Goal: Navigation & Orientation: Find specific page/section

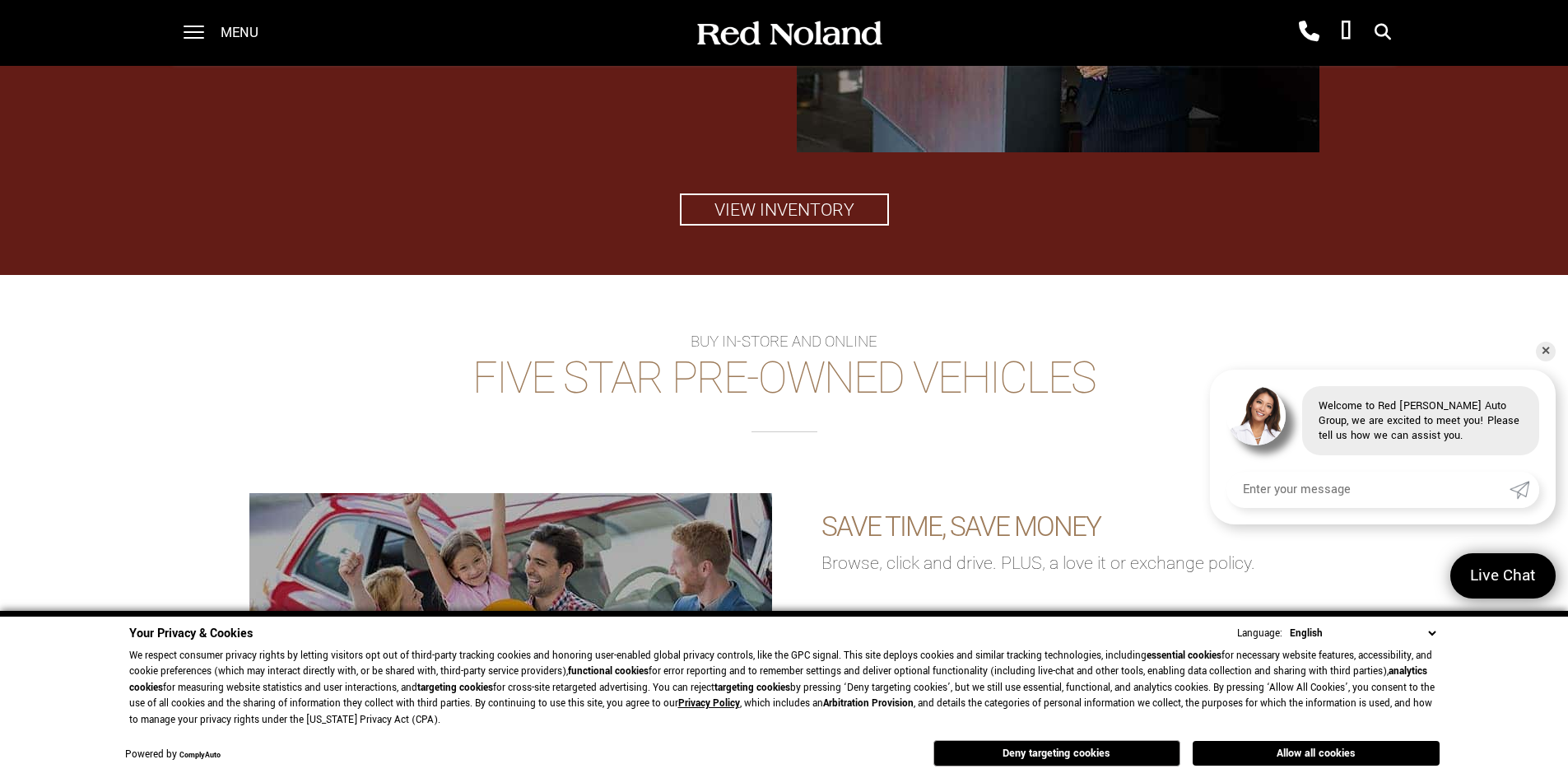
scroll to position [2140, 0]
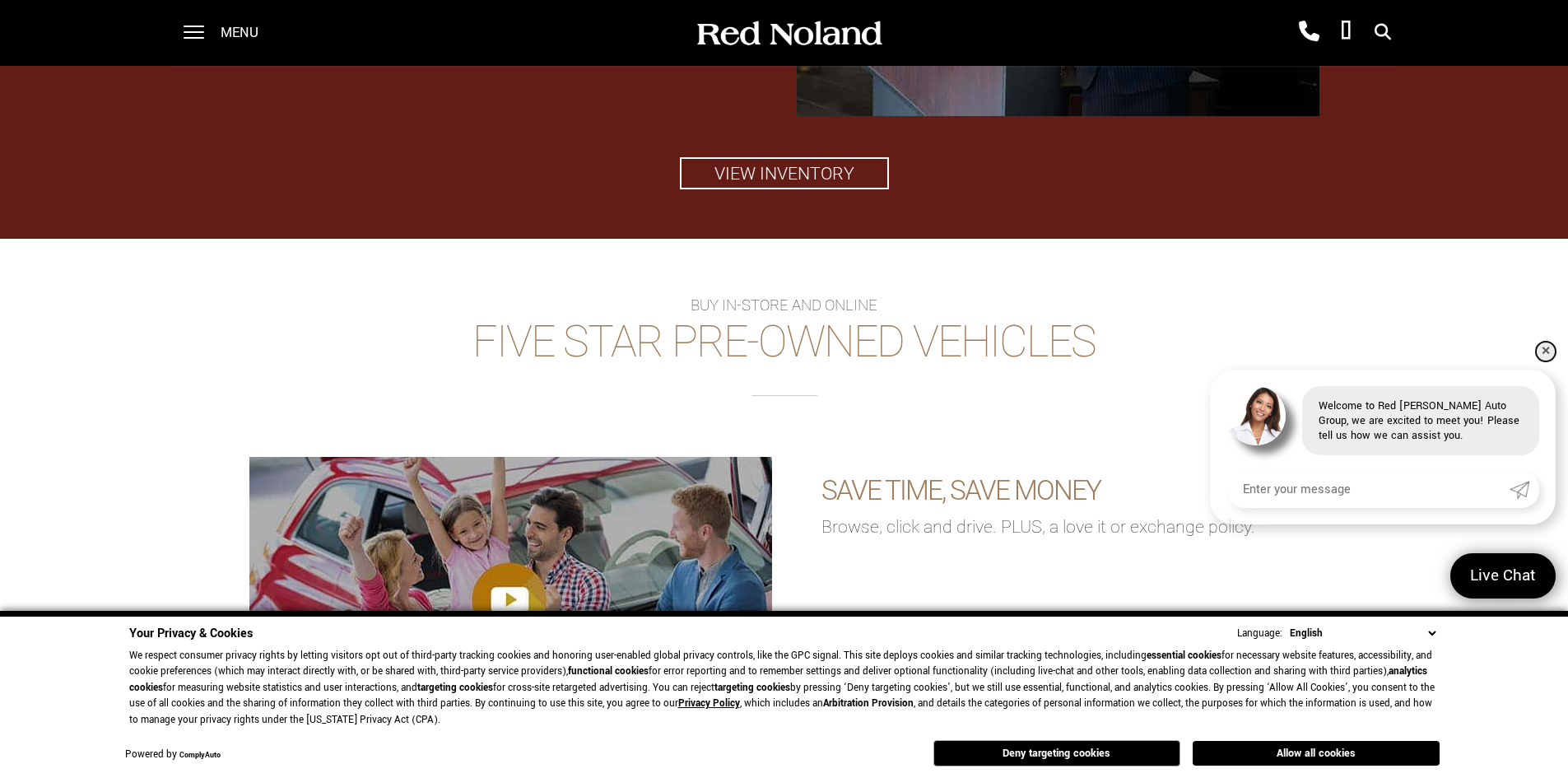
click at [1547, 354] on link "✕" at bounding box center [1546, 351] width 20 height 20
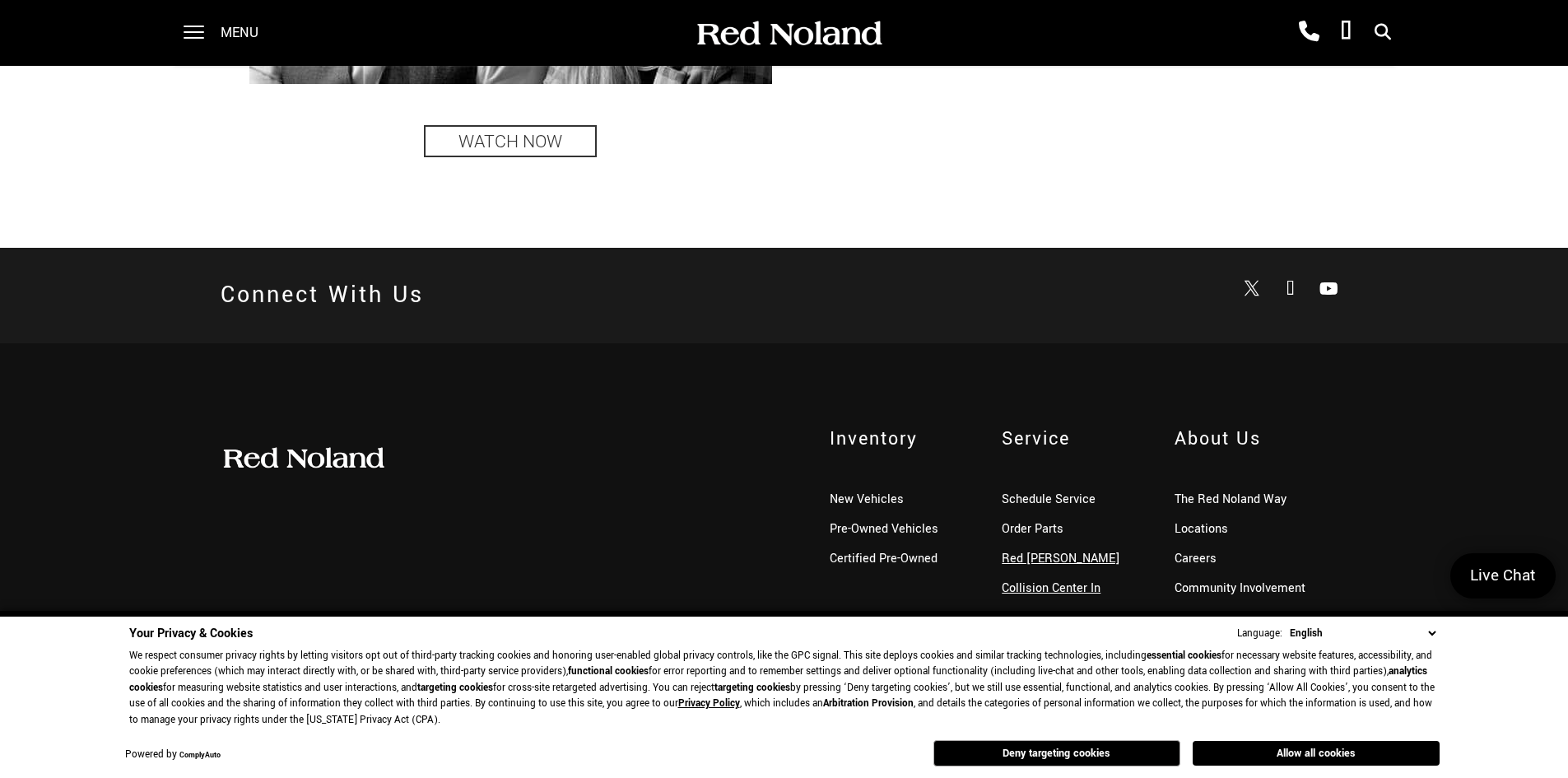
scroll to position [4076, 0]
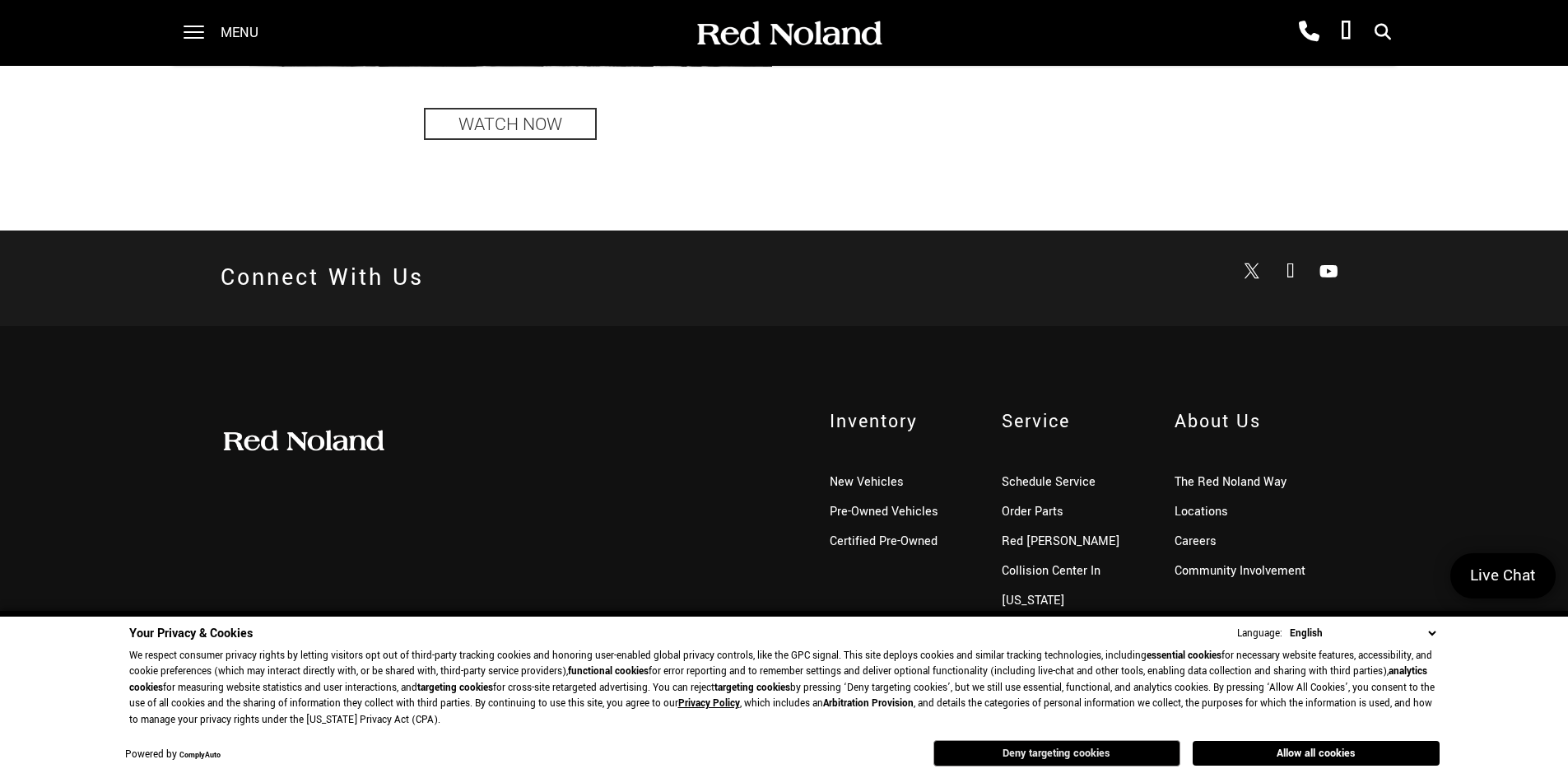
click at [1087, 751] on button "Deny targeting cookies" at bounding box center [1057, 753] width 247 height 26
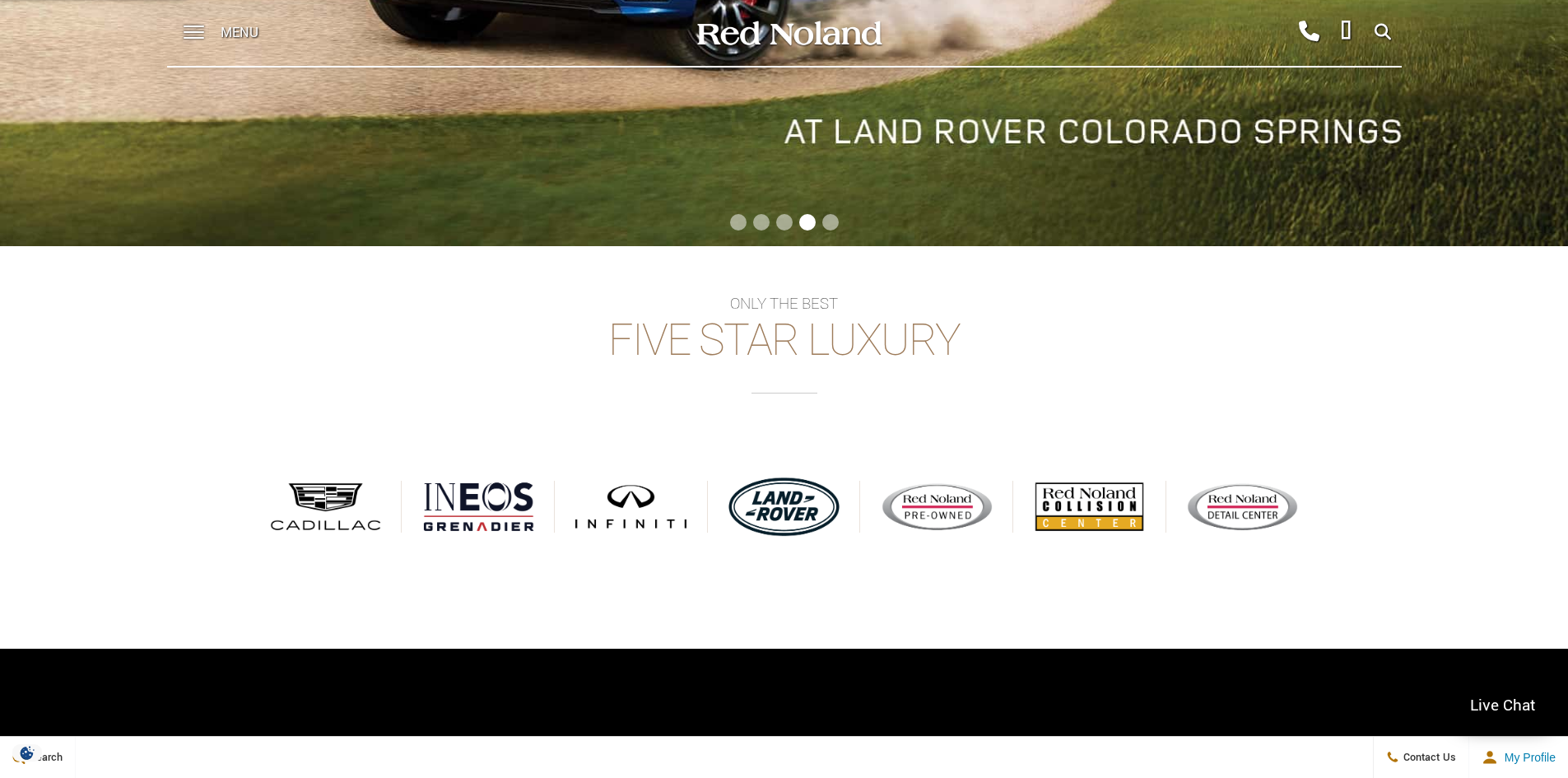
scroll to position [0, 0]
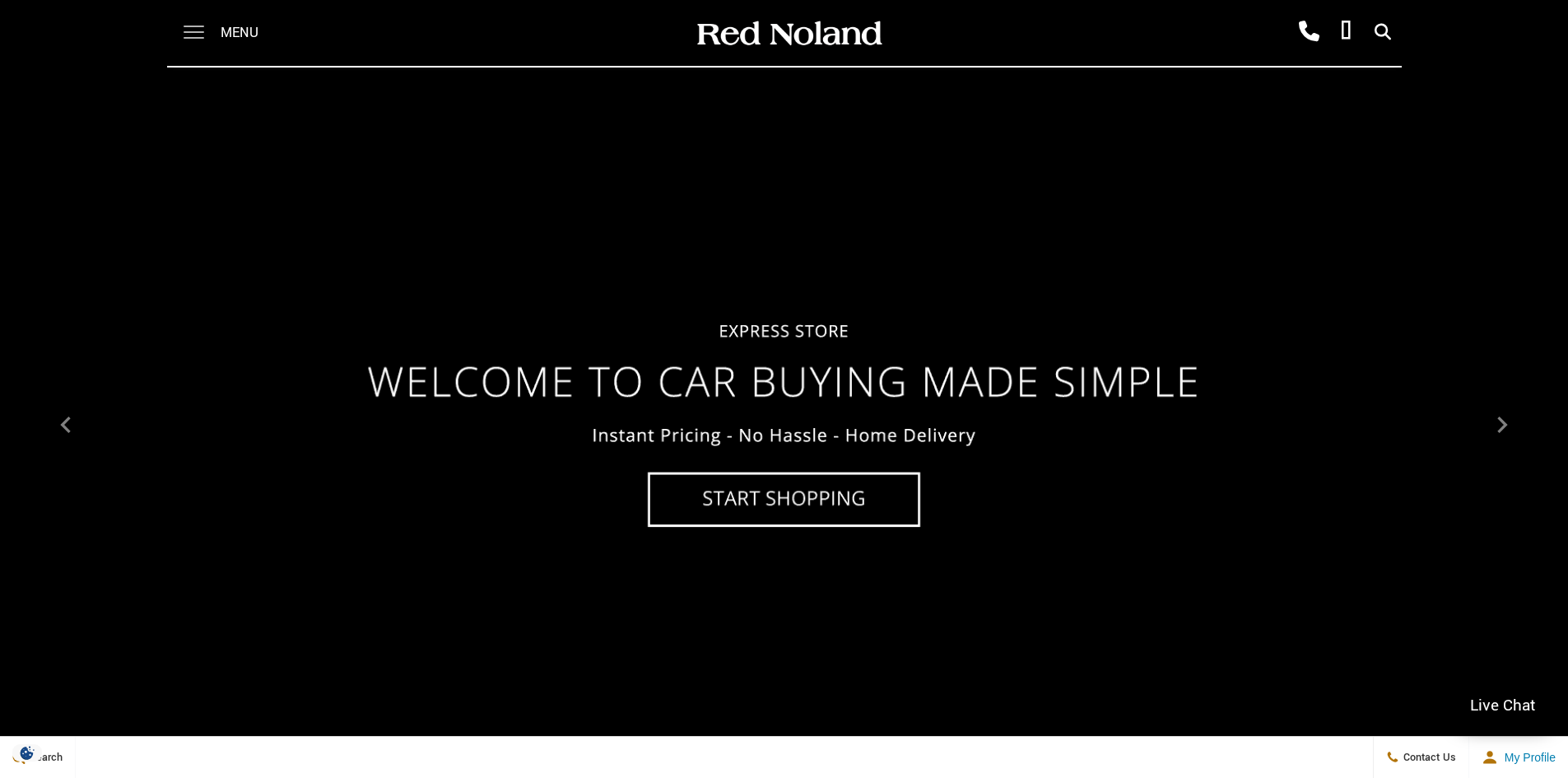
click at [191, 33] on span at bounding box center [194, 33] width 21 height 66
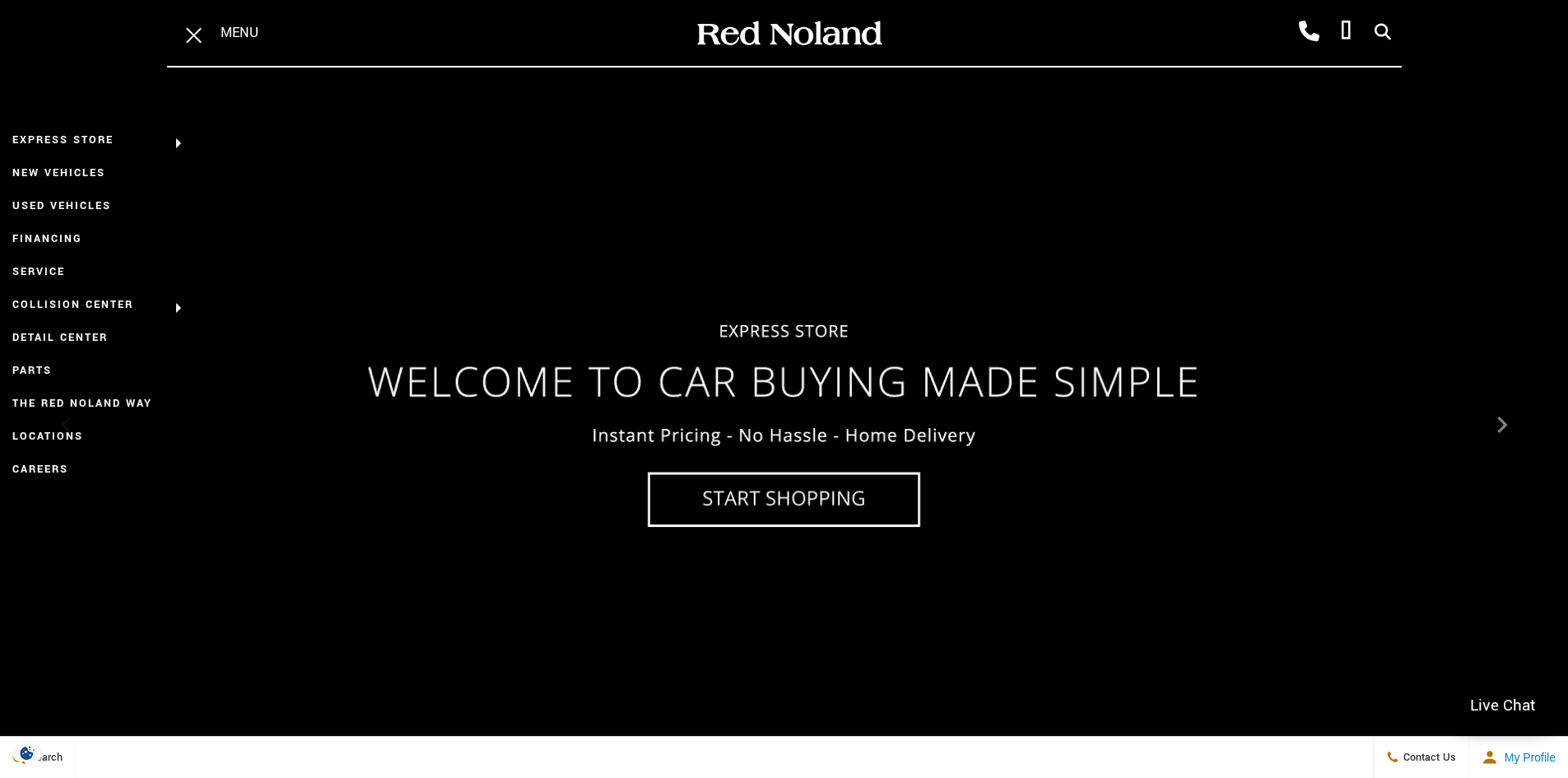
click at [238, 27] on span "Menu" at bounding box center [240, 33] width 38 height 66
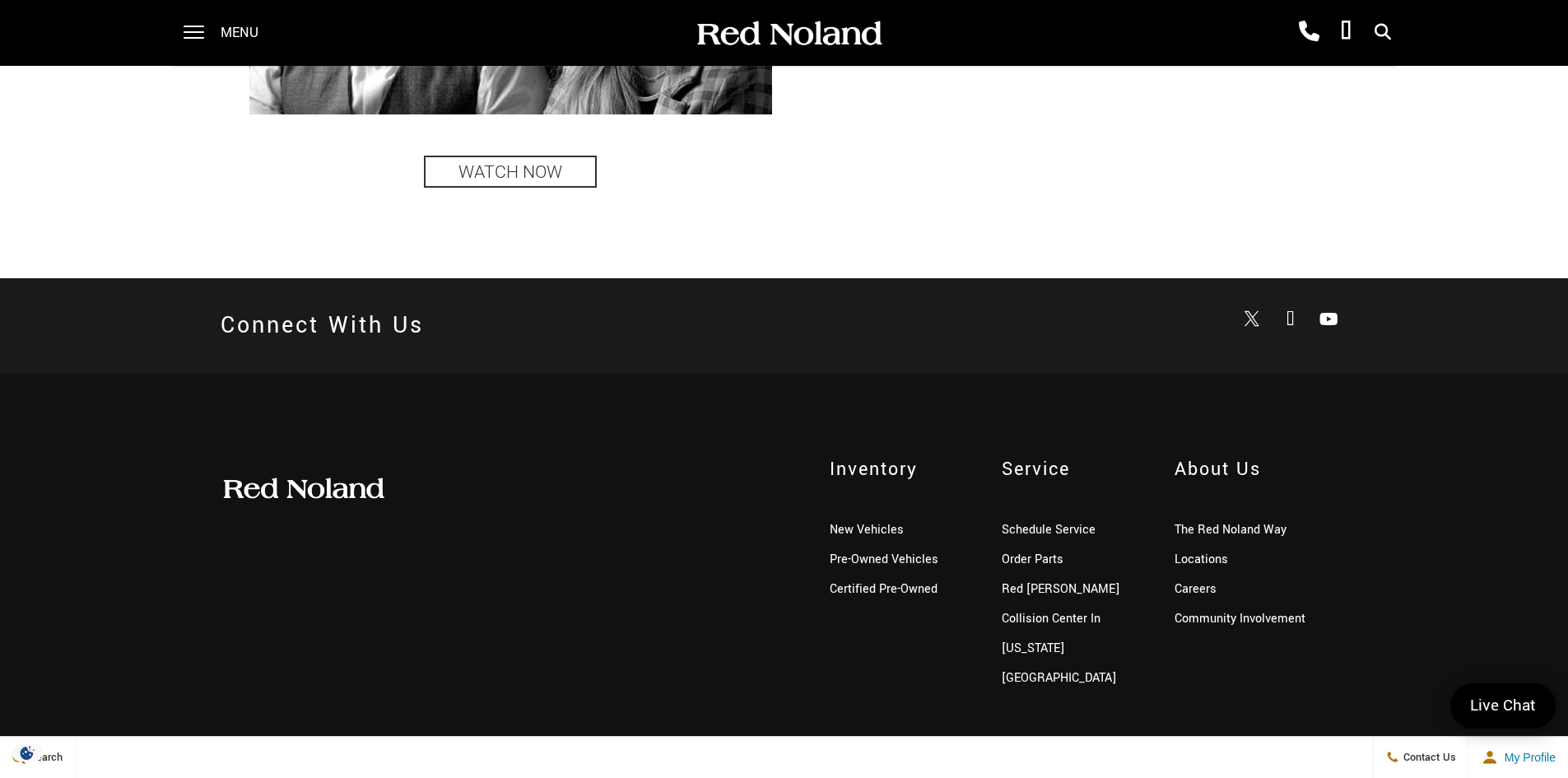
scroll to position [4033, 0]
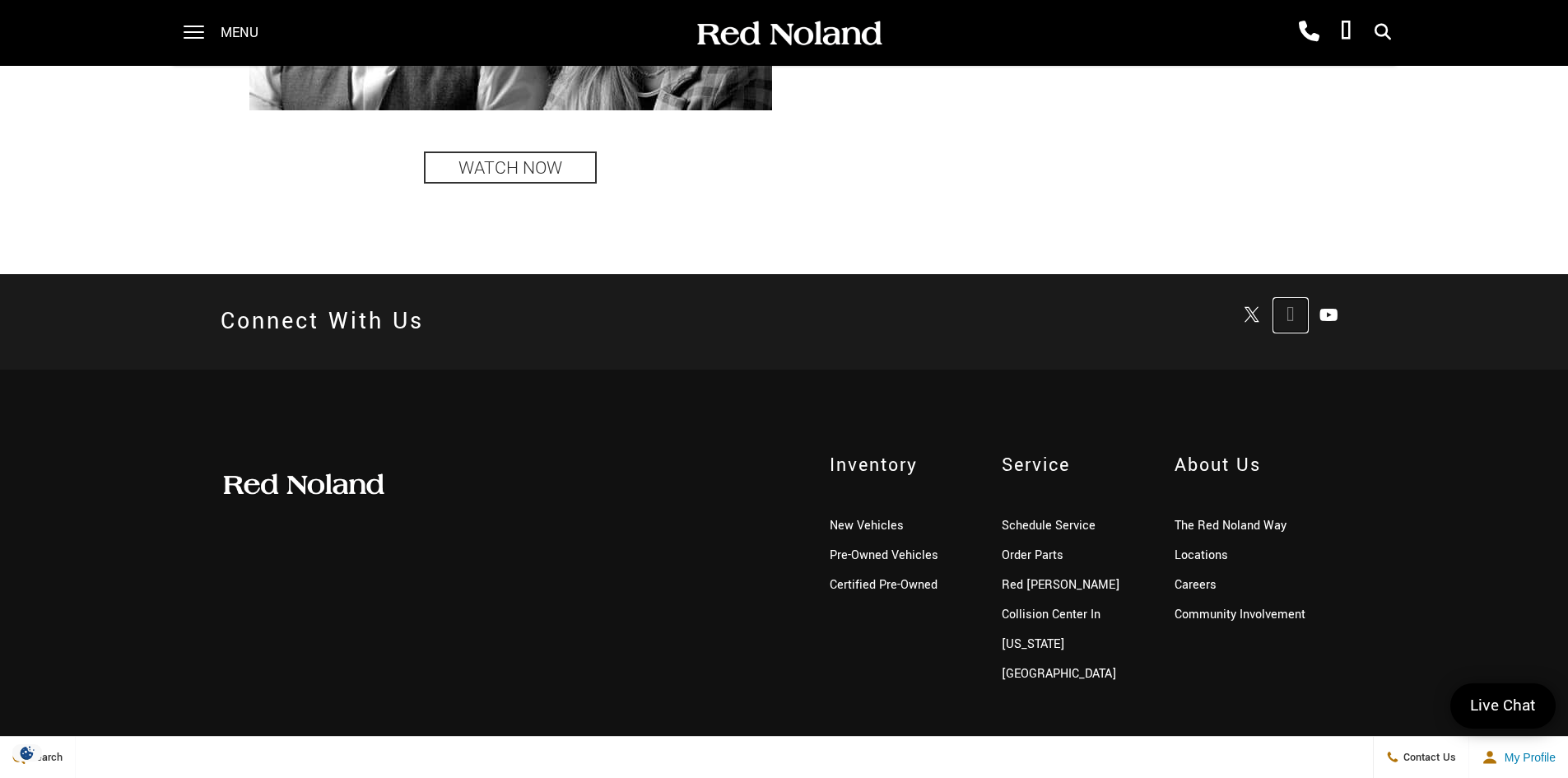
click at [1289, 318] on icon "Open Facebook in a new window" at bounding box center [1291, 315] width 33 height 33
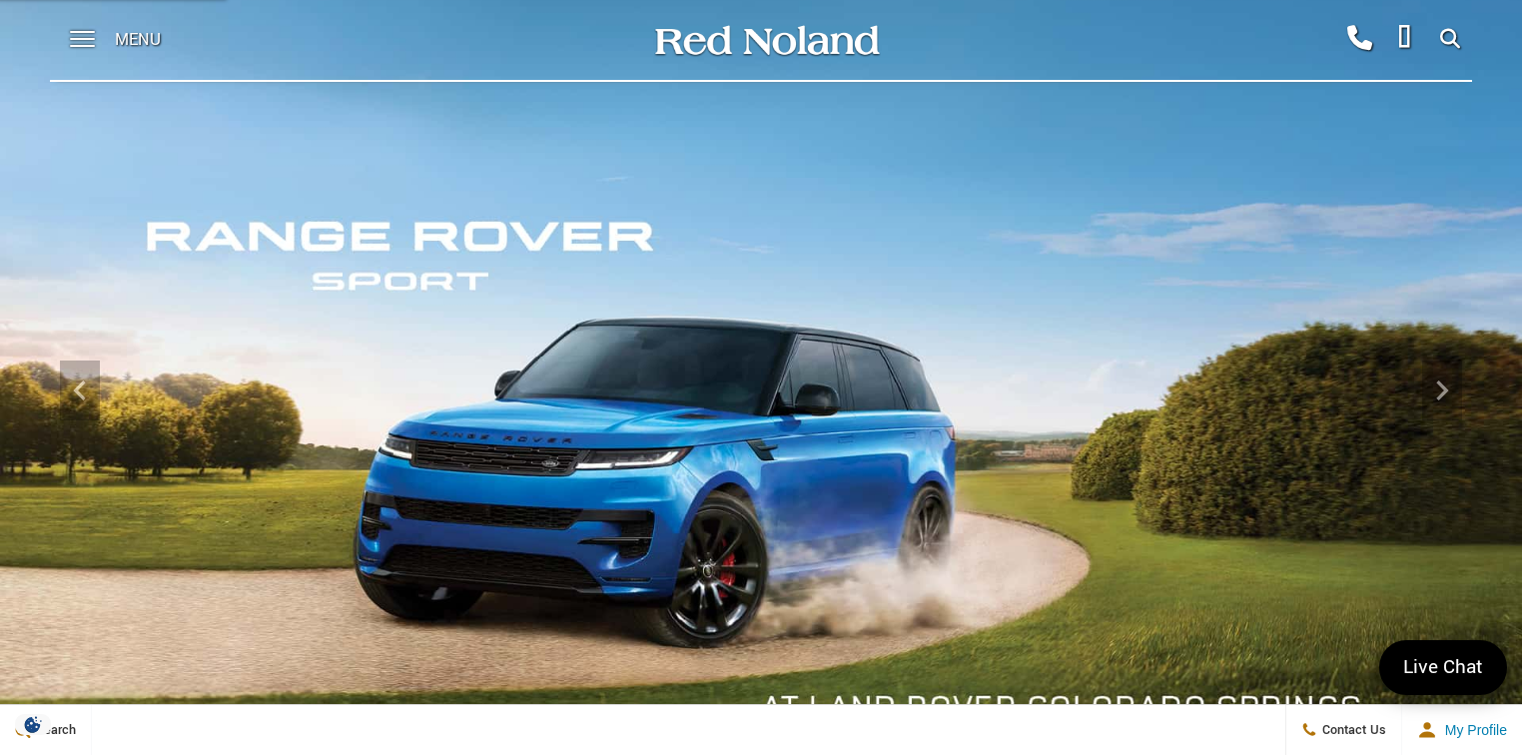
scroll to position [0, 0]
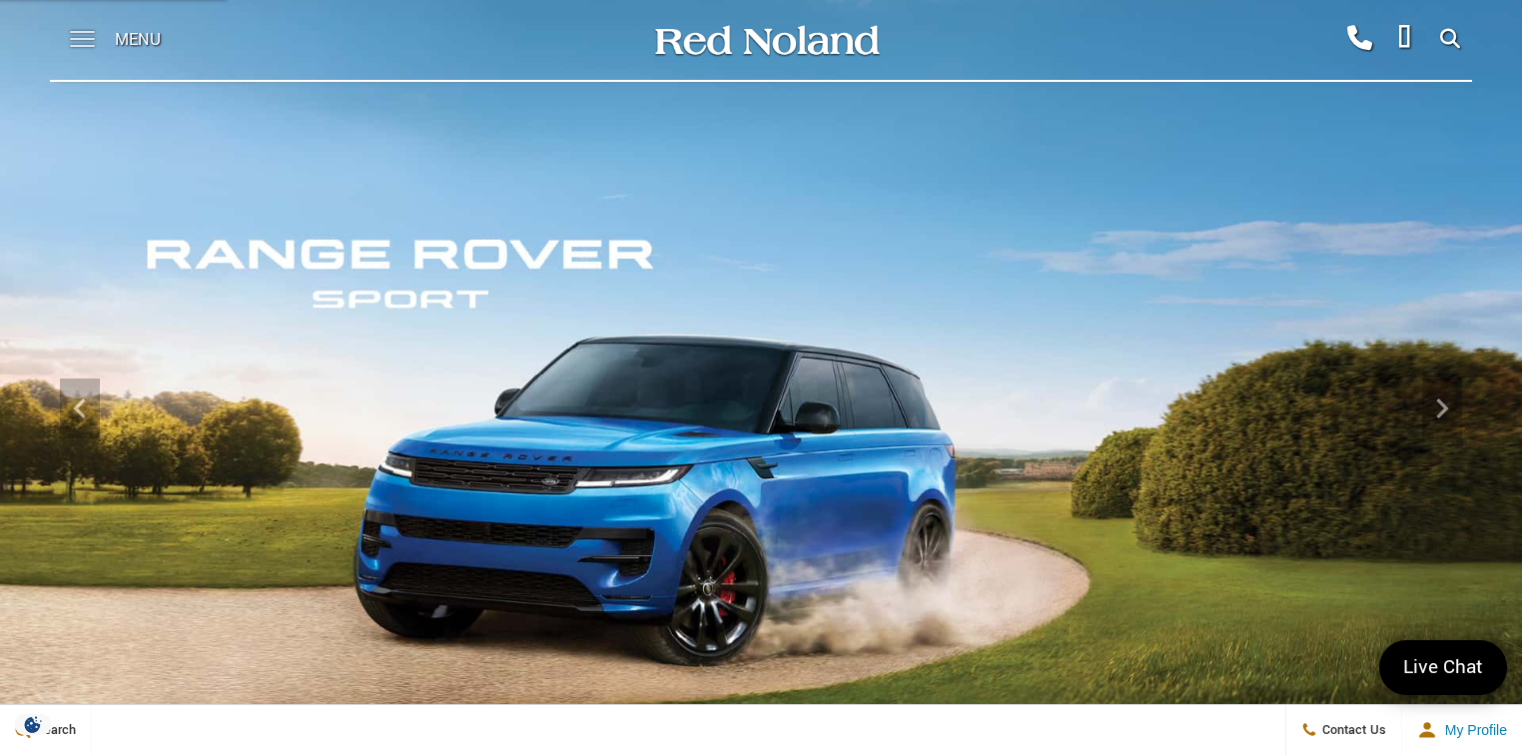
click at [70, 35] on span at bounding box center [82, 40] width 25 height 80
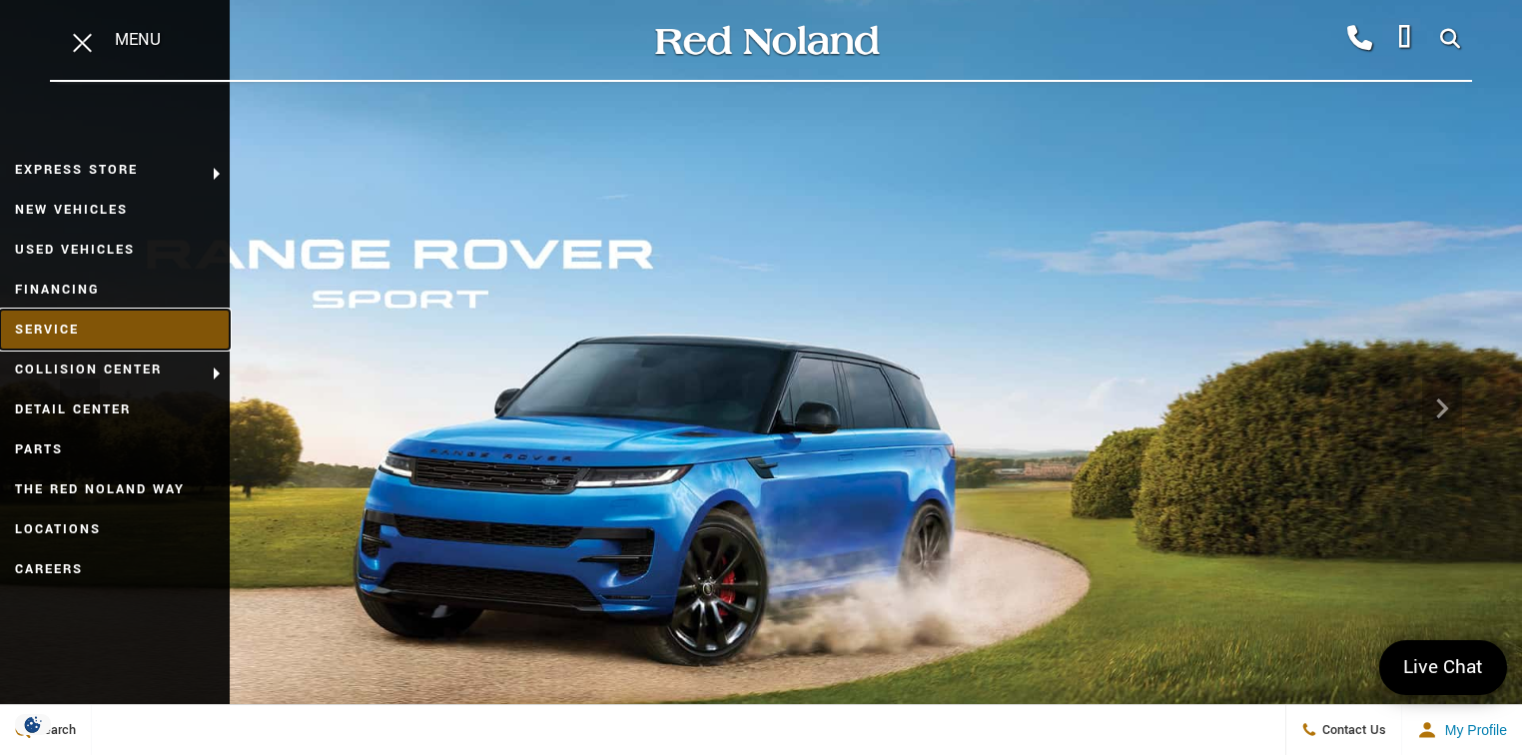
click at [68, 332] on link "Service" at bounding box center [115, 330] width 230 height 40
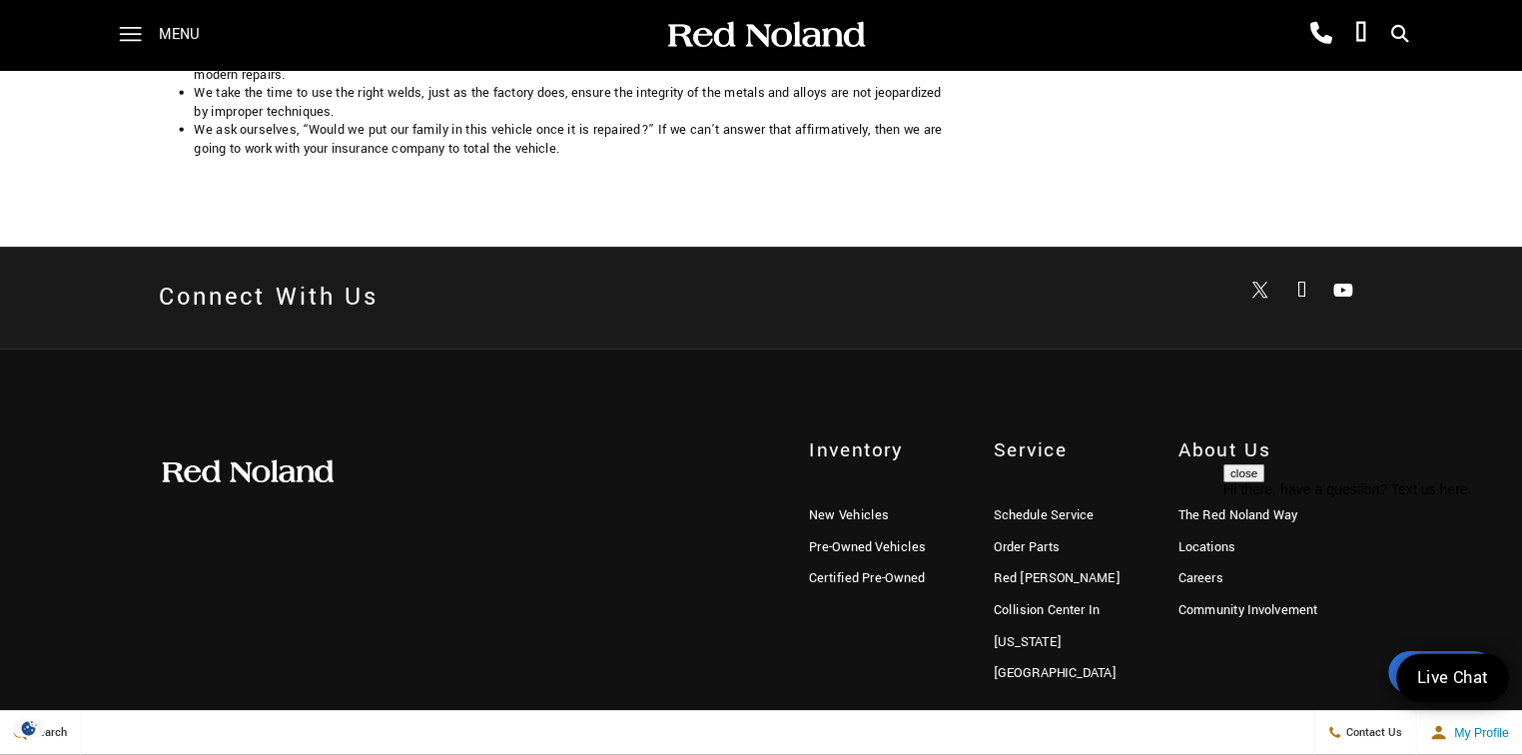
scroll to position [4226, 0]
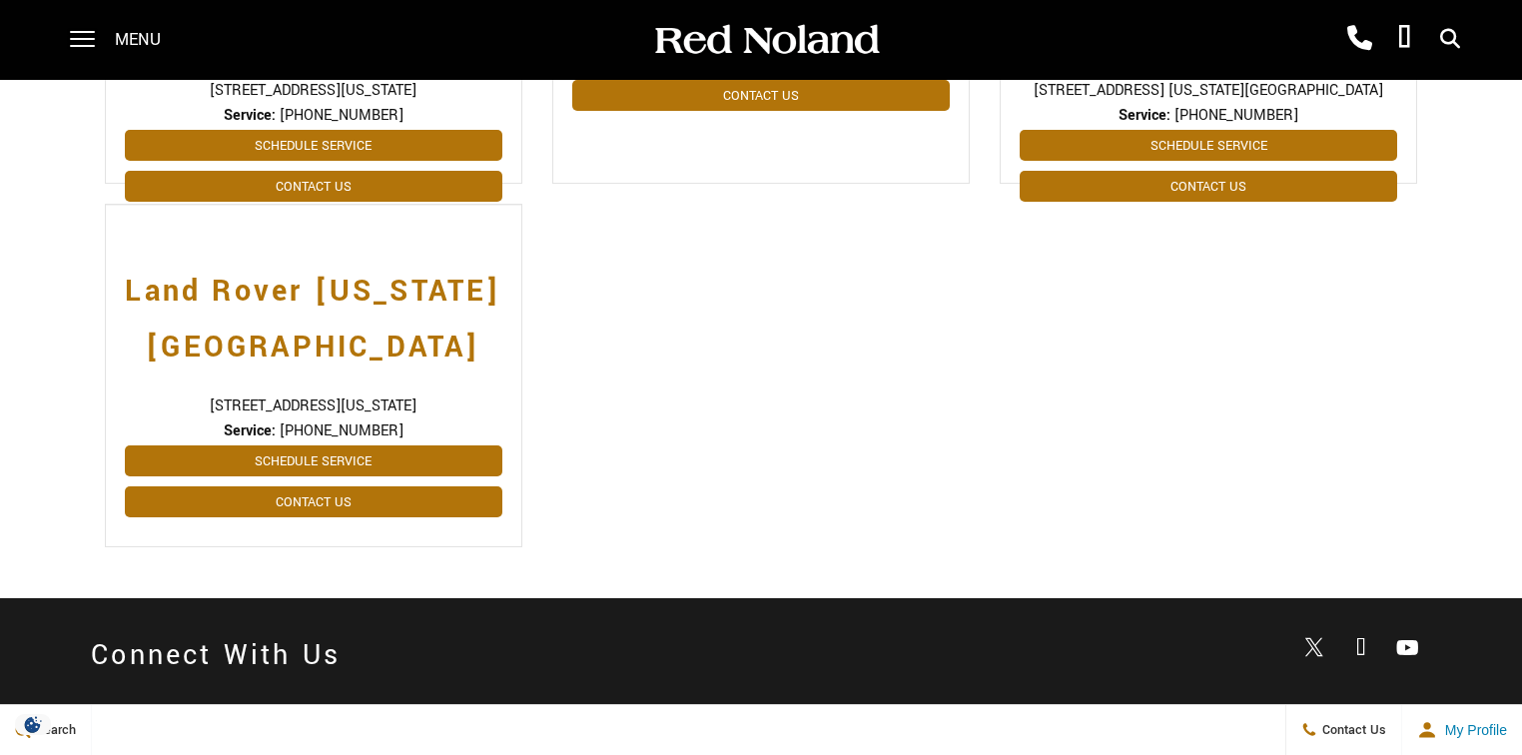
scroll to position [849, 0]
